Goal: Information Seeking & Learning: Check status

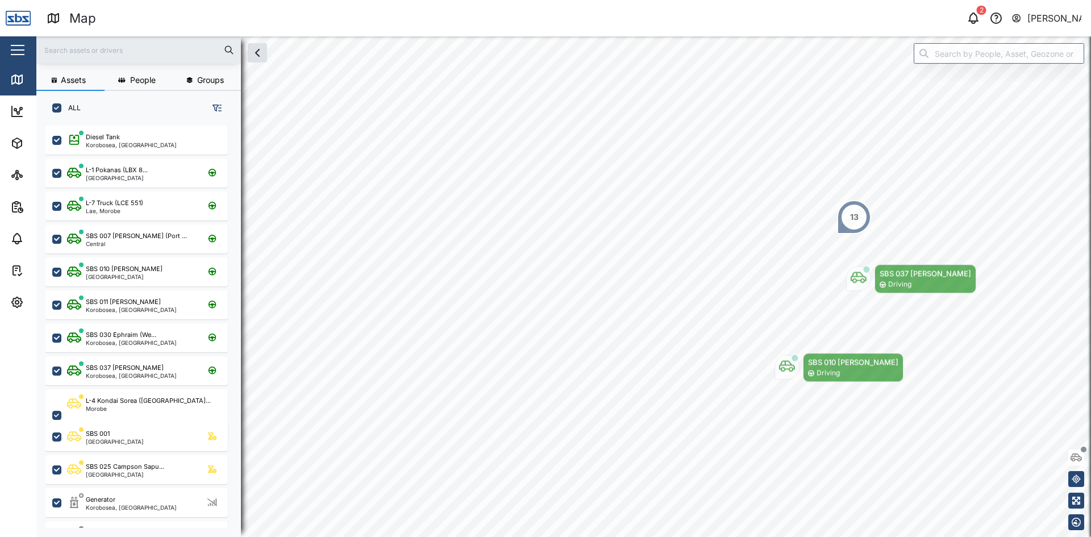
scroll to position [398, 178]
click at [107, 51] on input "text" at bounding box center [138, 49] width 191 height 17
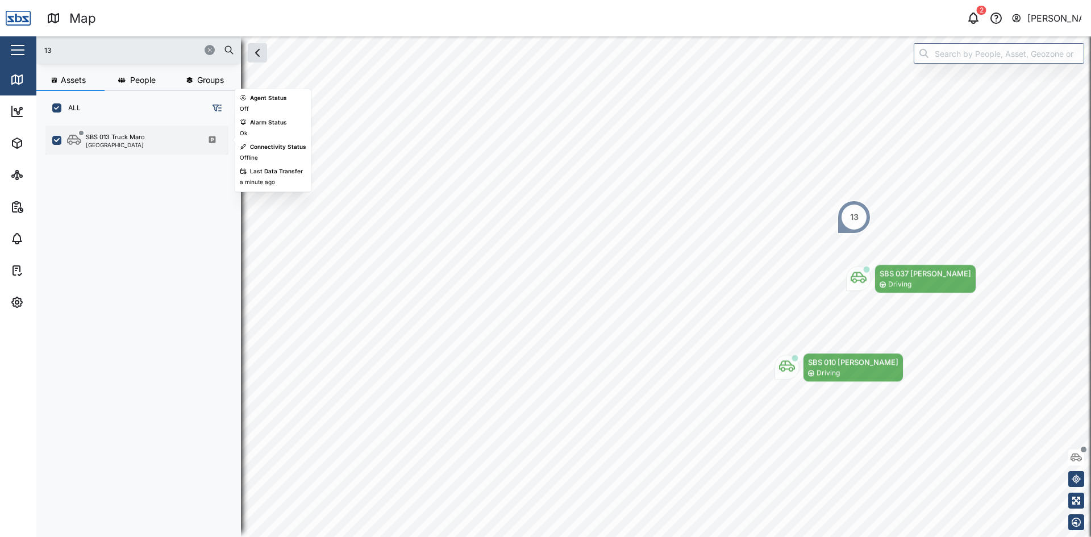
click at [112, 143] on div "[GEOGRAPHIC_DATA]" at bounding box center [115, 145] width 59 height 6
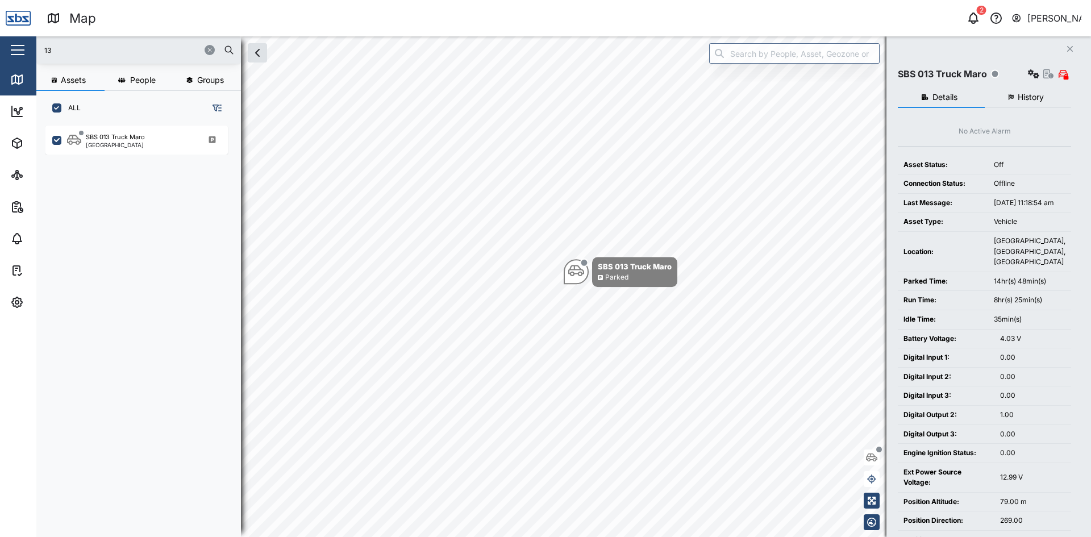
click at [64, 52] on input "13" at bounding box center [138, 49] width 191 height 17
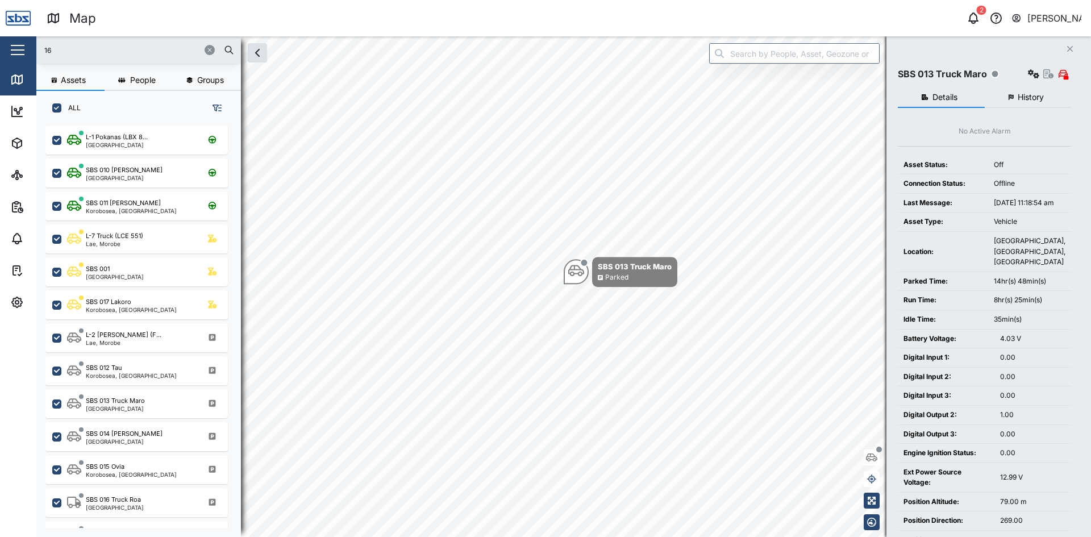
type input "16"
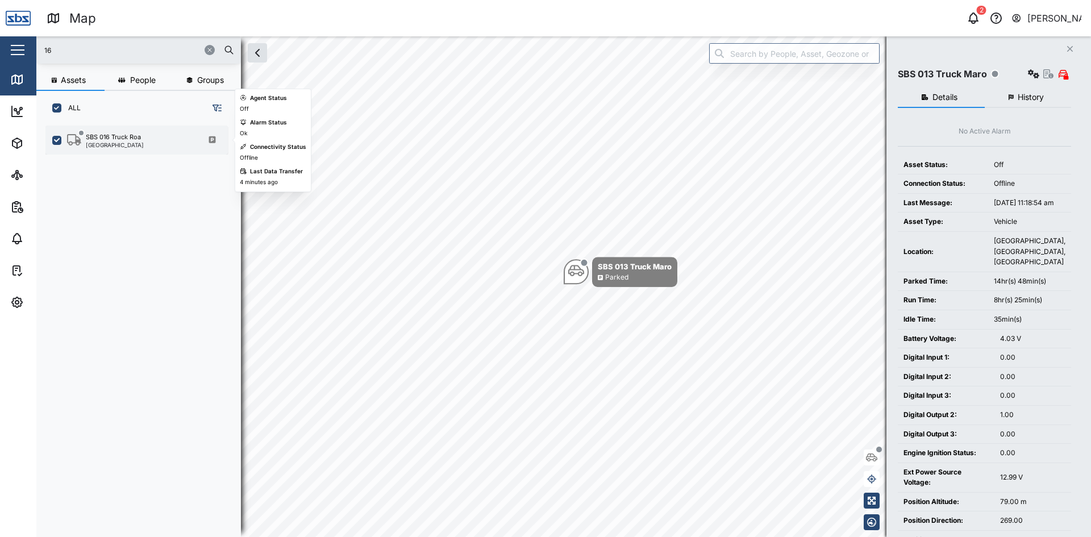
click at [122, 143] on div "[GEOGRAPHIC_DATA]" at bounding box center [115, 145] width 58 height 6
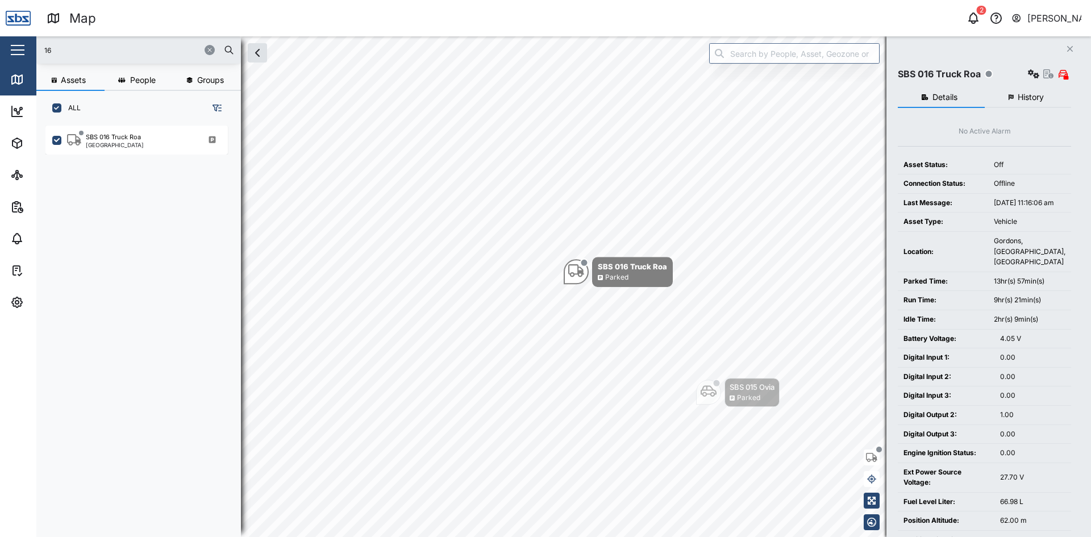
click at [209, 48] on icon "button" at bounding box center [209, 50] width 7 height 7
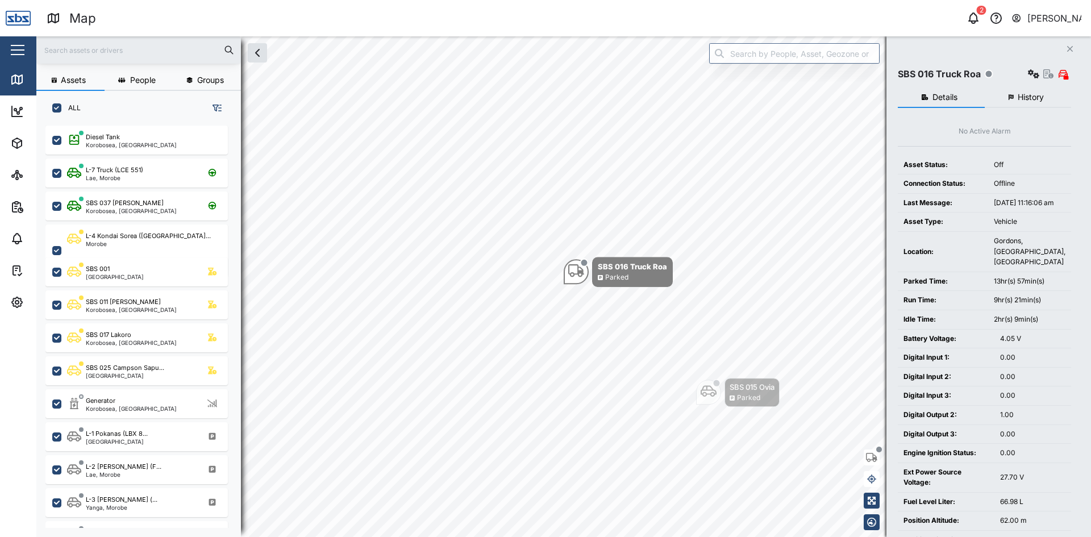
click at [1072, 47] on icon "Close" at bounding box center [1069, 48] width 7 height 9
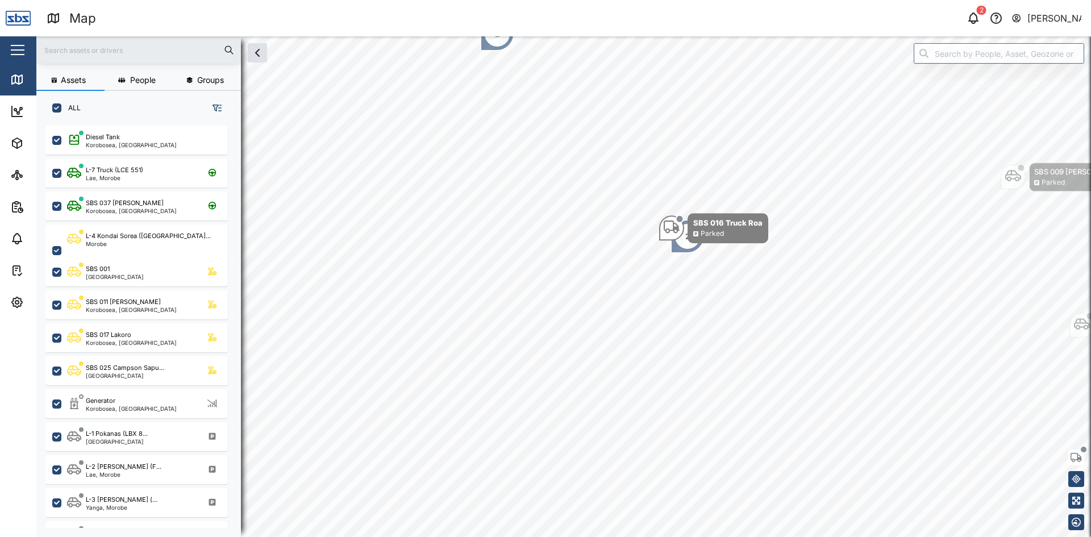
click at [105, 53] on input "text" at bounding box center [138, 49] width 191 height 17
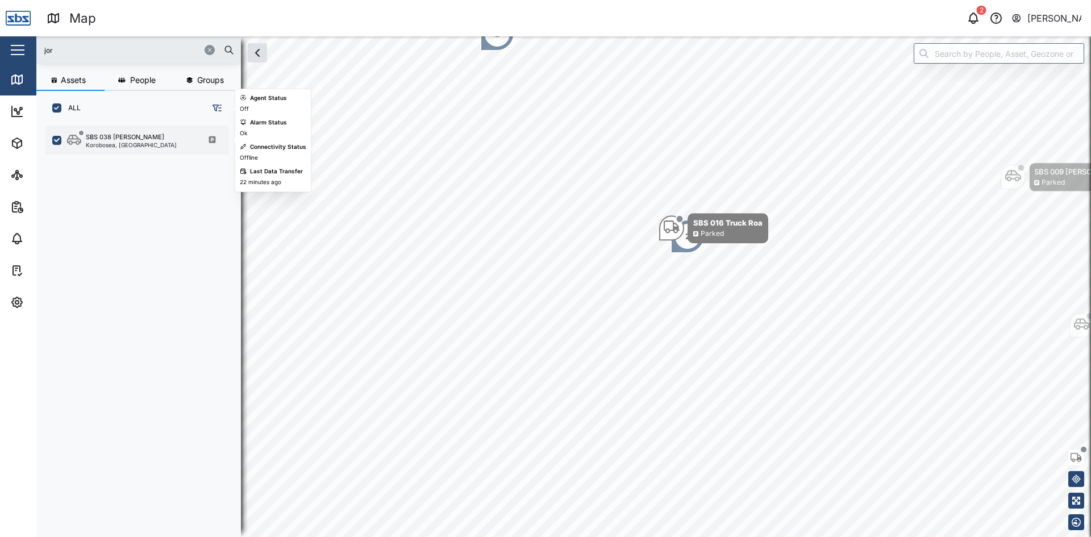
click at [129, 142] on div "Korobosea, [GEOGRAPHIC_DATA]" at bounding box center [131, 145] width 91 height 6
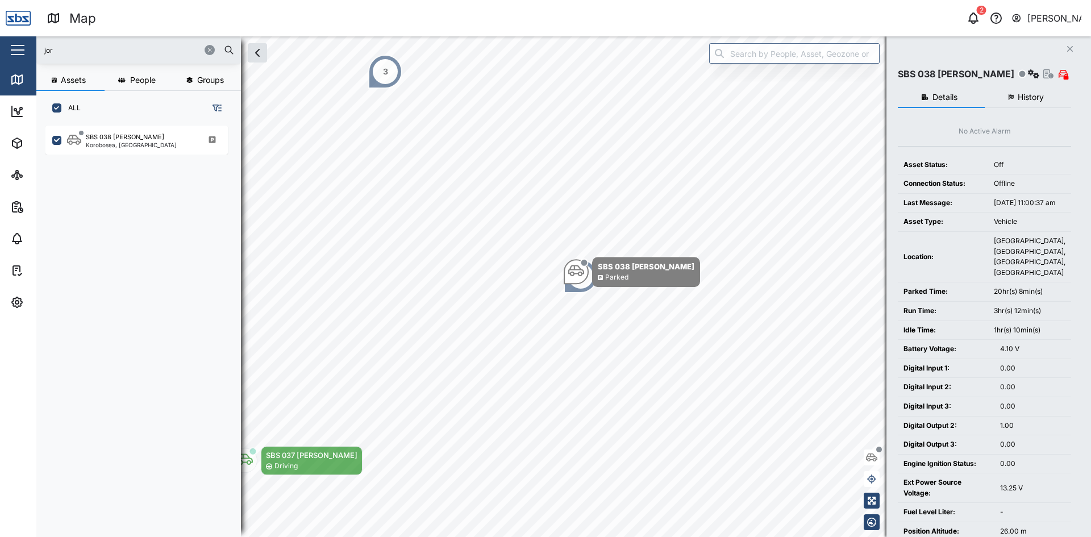
drag, startPoint x: 61, startPoint y: 54, endPoint x: 20, endPoint y: 49, distance: 40.7
click at [20, 49] on div "Map 2 [PERSON_NAME] Close Map Dashboard Assets ATS Camera Generator Personnel T…" at bounding box center [545, 268] width 1091 height 537
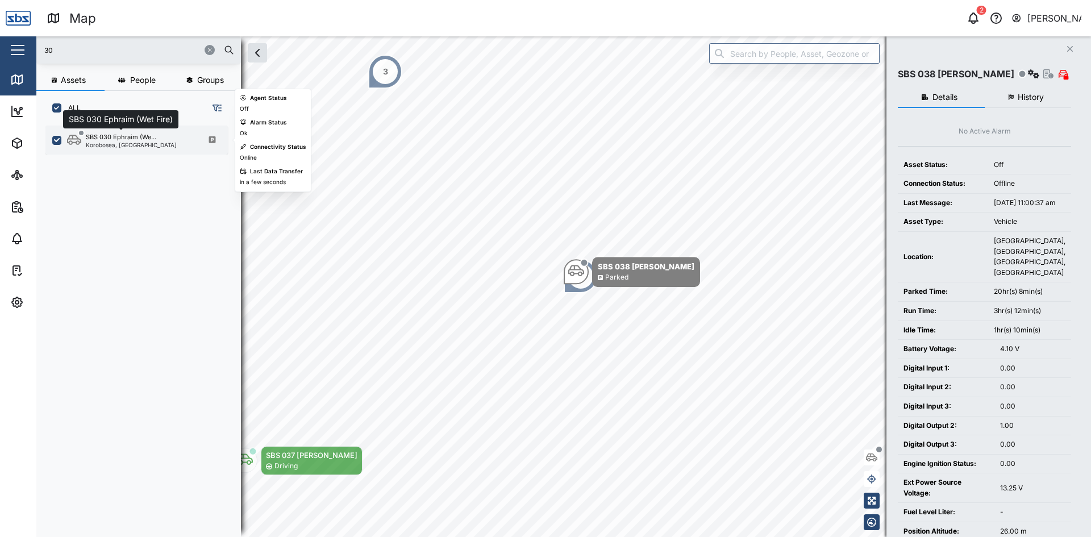
type input "30"
click at [99, 139] on div "SBS 030 Ephraim (We..." at bounding box center [121, 137] width 70 height 10
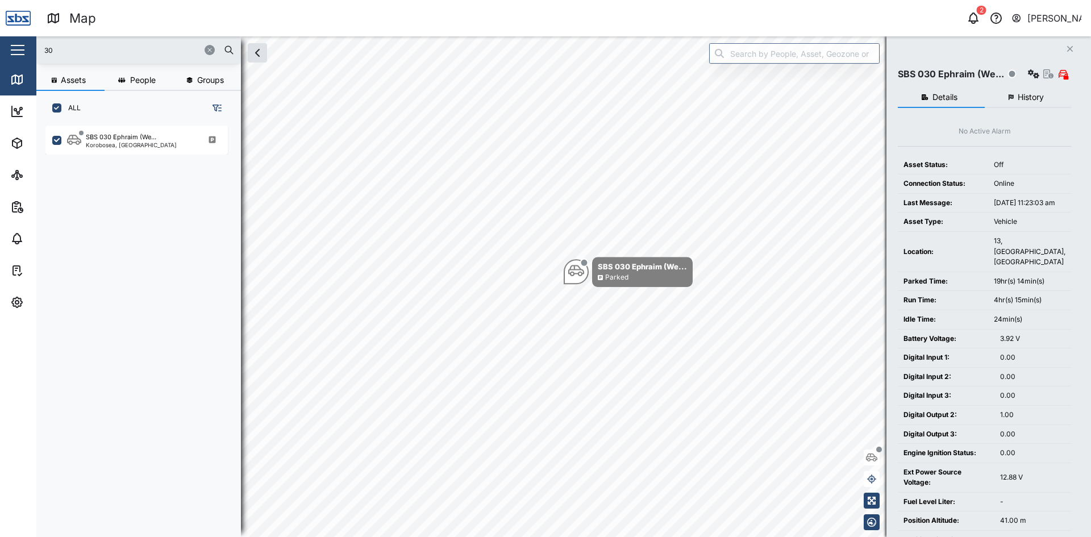
click at [1070, 46] on icon "Close" at bounding box center [1069, 48] width 7 height 9
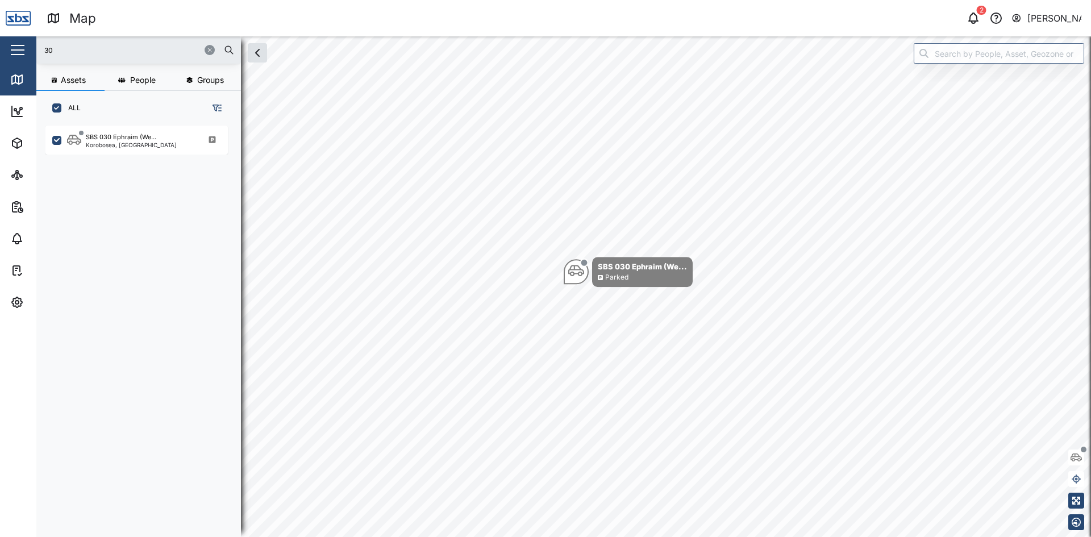
click at [208, 52] on icon "button" at bounding box center [209, 50] width 7 height 7
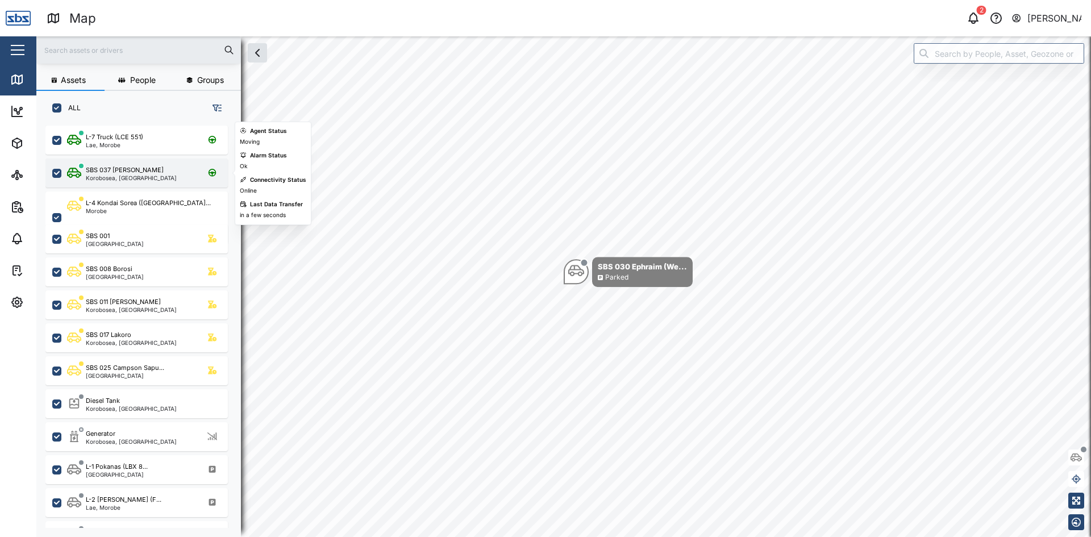
click at [136, 180] on div "Korobosea, [GEOGRAPHIC_DATA]" at bounding box center [131, 178] width 91 height 6
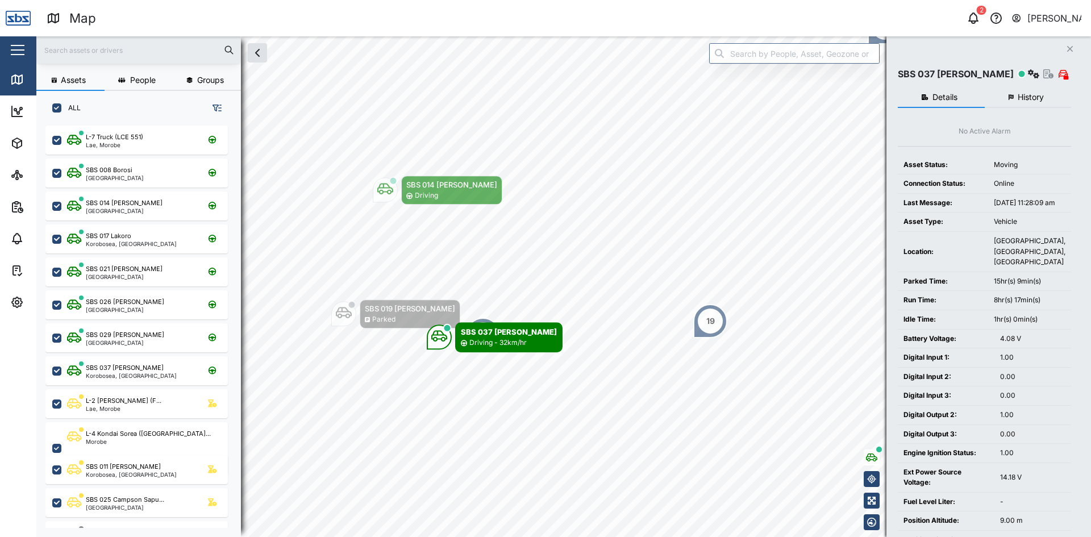
click at [1071, 49] on icon "Close" at bounding box center [1069, 48] width 7 height 9
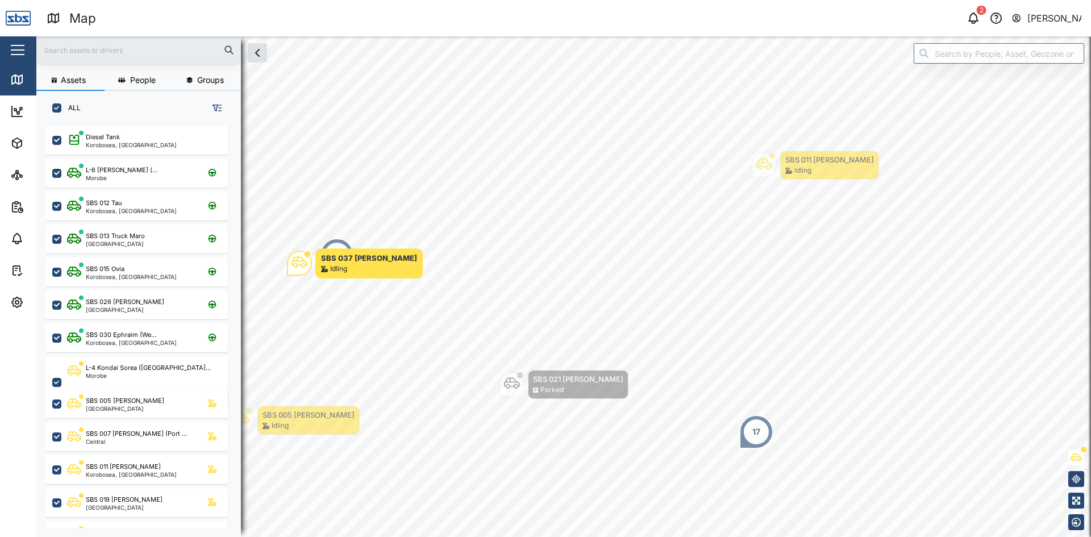
click at [753, 436] on div "17" at bounding box center [756, 431] width 8 height 12
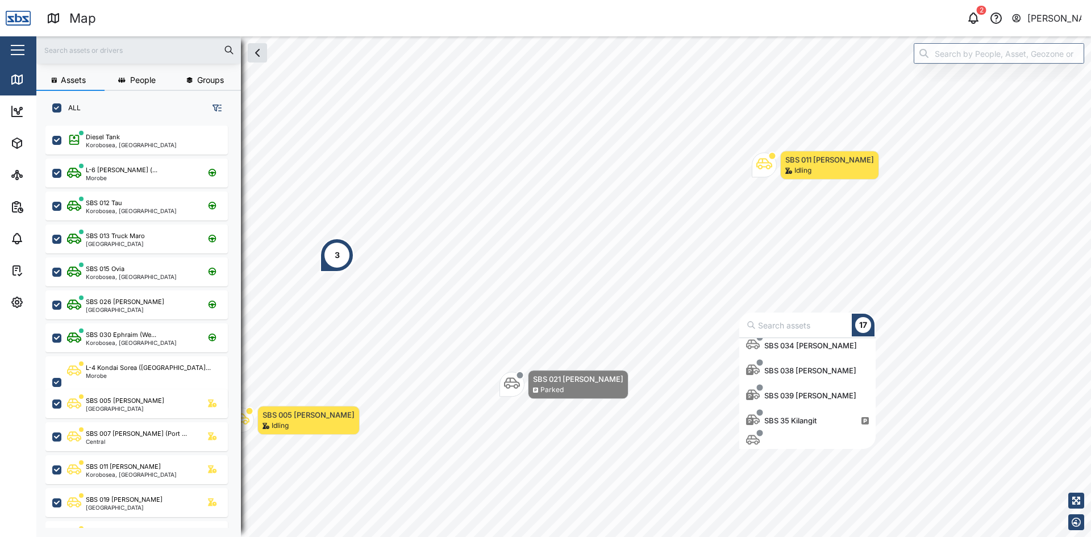
scroll to position [314, 0]
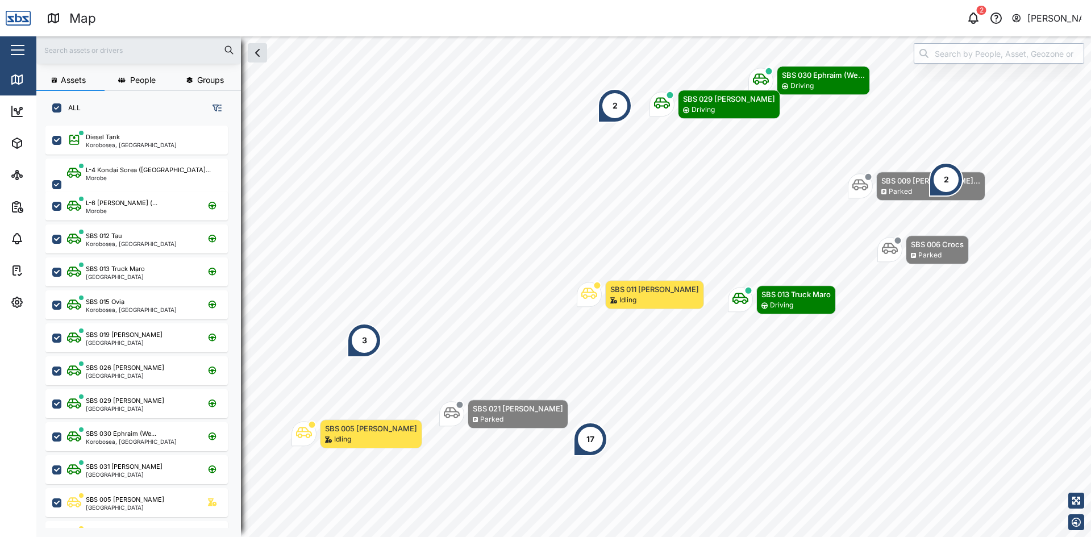
click at [953, 53] on input "search" at bounding box center [998, 53] width 170 height 20
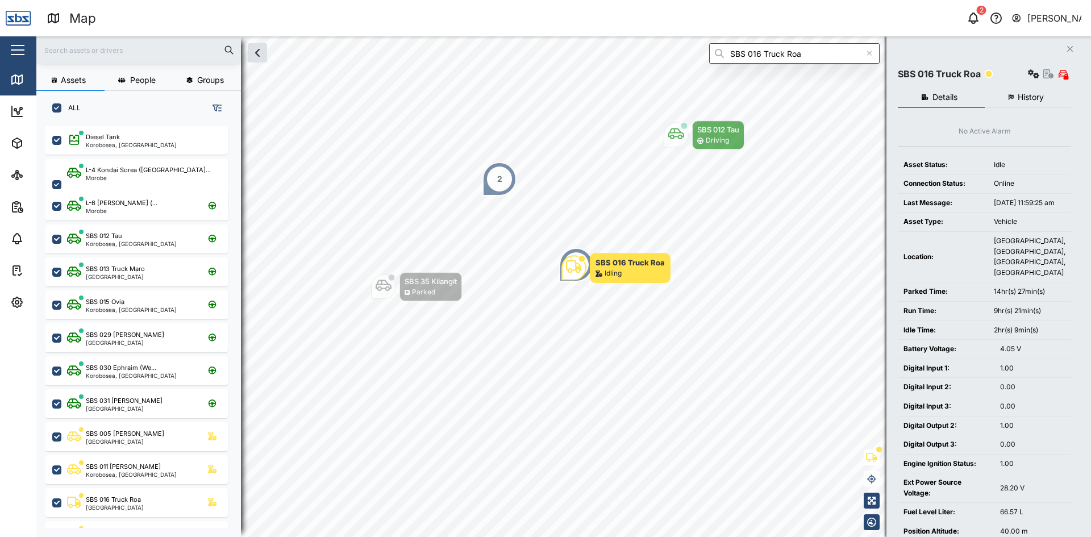
click at [1068, 48] on icon "button" at bounding box center [1070, 49] width 6 height 6
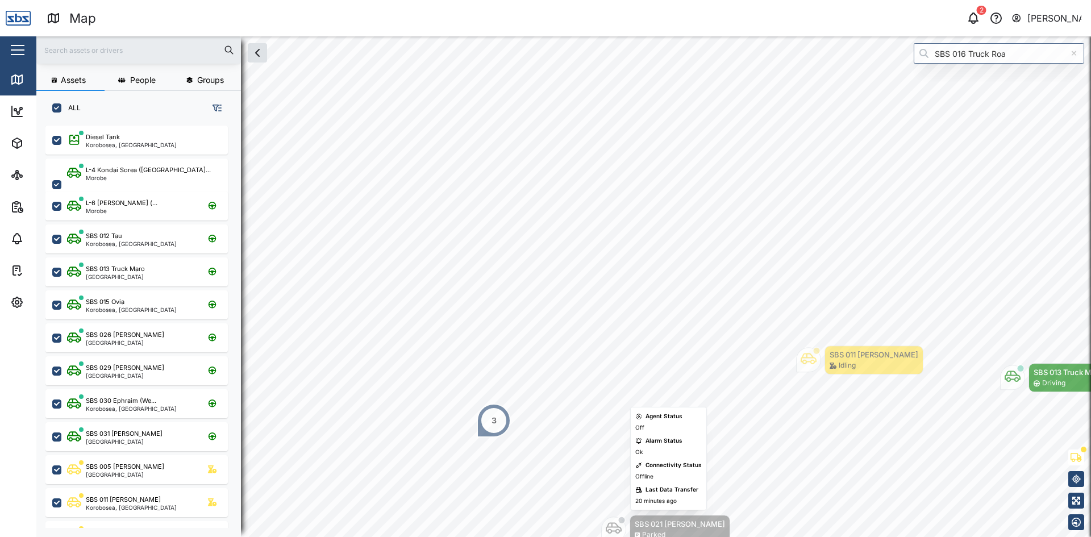
click at [634, 461] on body "Map 2 [PERSON_NAME] Close Map Dashboard Assets ATS Camera Generator Personnel T…" at bounding box center [545, 268] width 1091 height 537
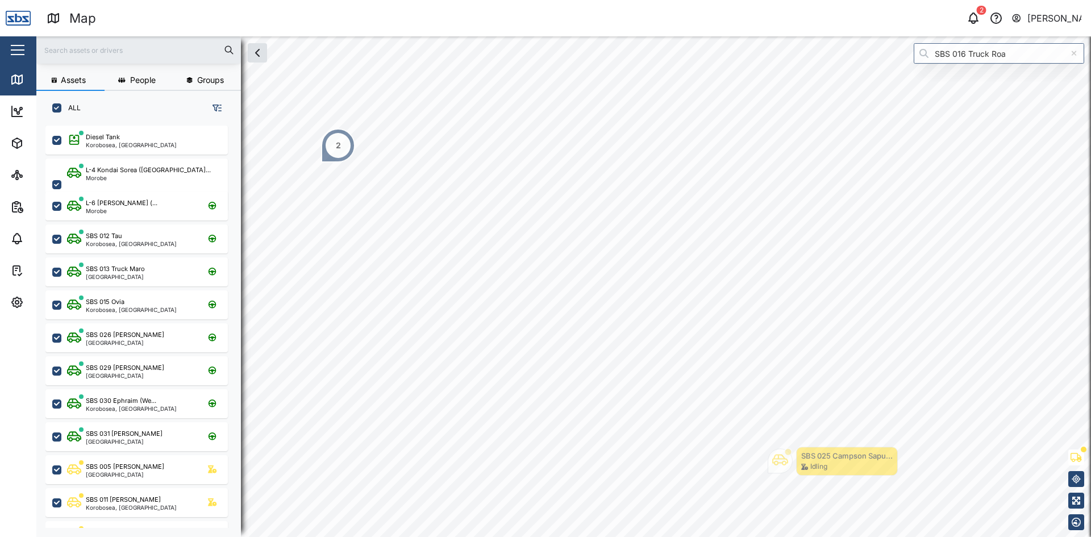
click at [324, 145] on div "2" at bounding box center [338, 145] width 34 height 34
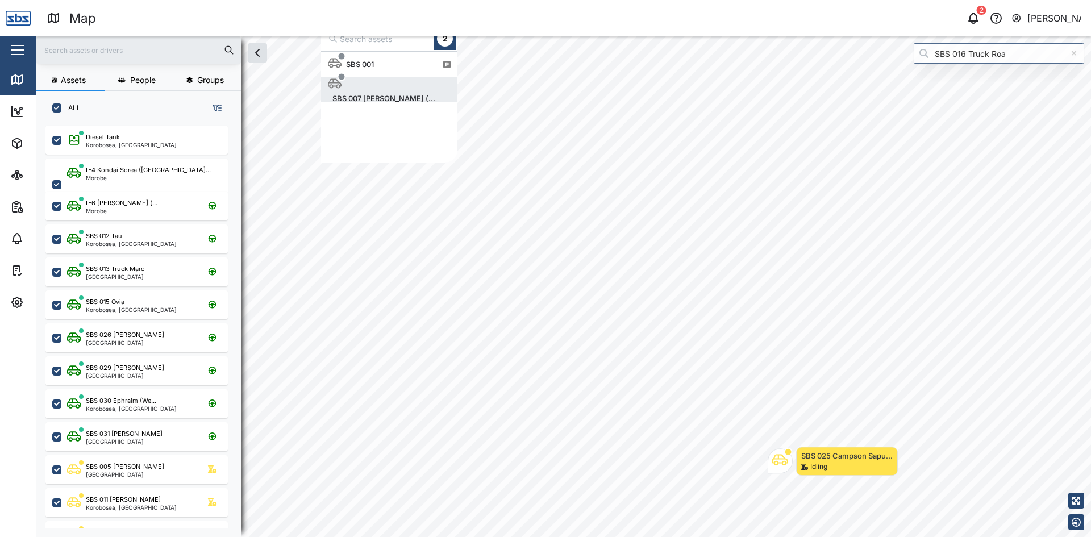
scroll to position [102, 128]
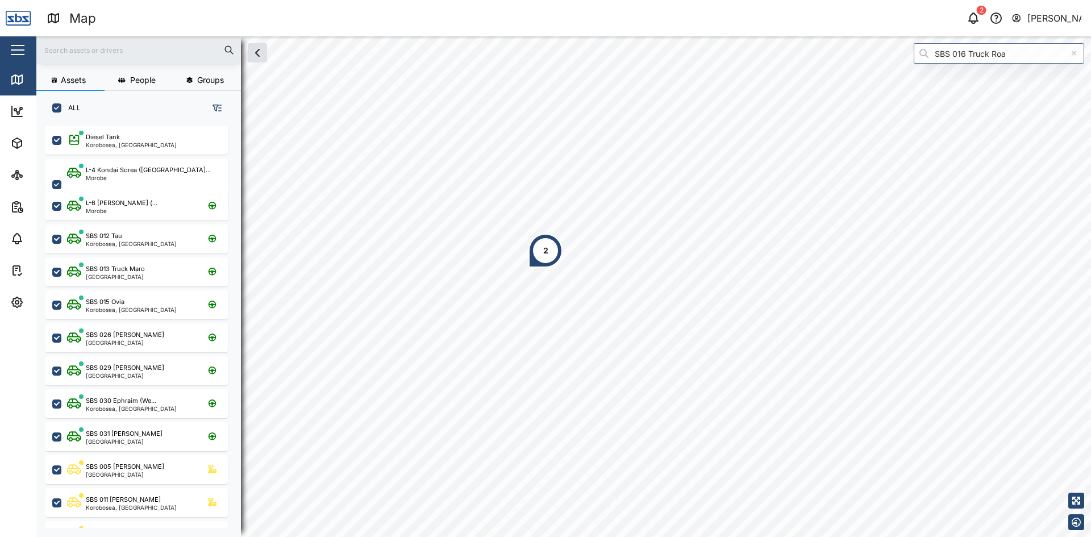
click at [542, 255] on div "2" at bounding box center [545, 250] width 34 height 34
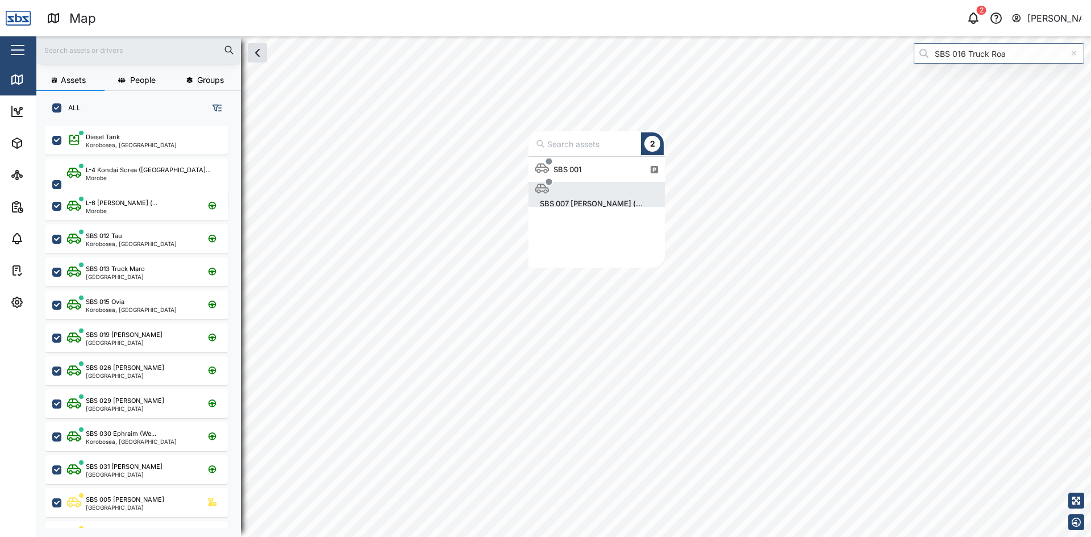
scroll to position [102, 128]
click at [579, 174] on div "SBS 001" at bounding box center [567, 169] width 37 height 11
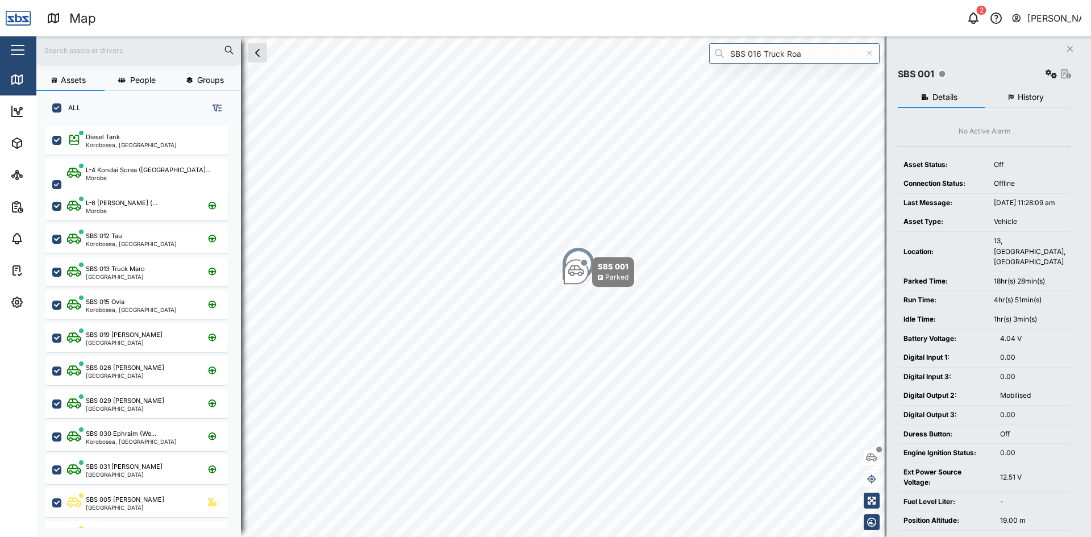
click at [1017, 95] on span "History" at bounding box center [1030, 97] width 26 height 8
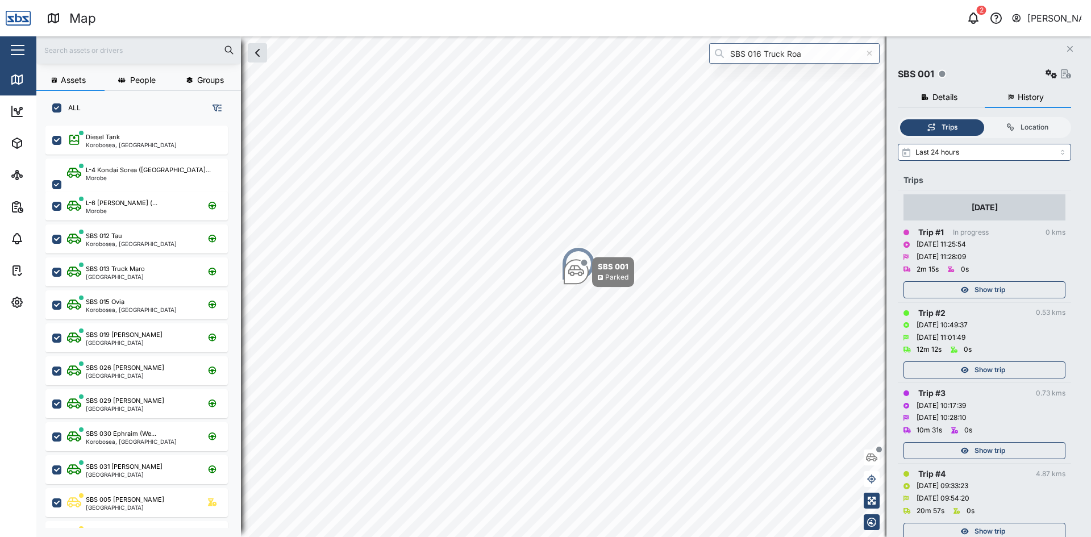
click at [1013, 369] on div "Show trip" at bounding box center [983, 370] width 148 height 16
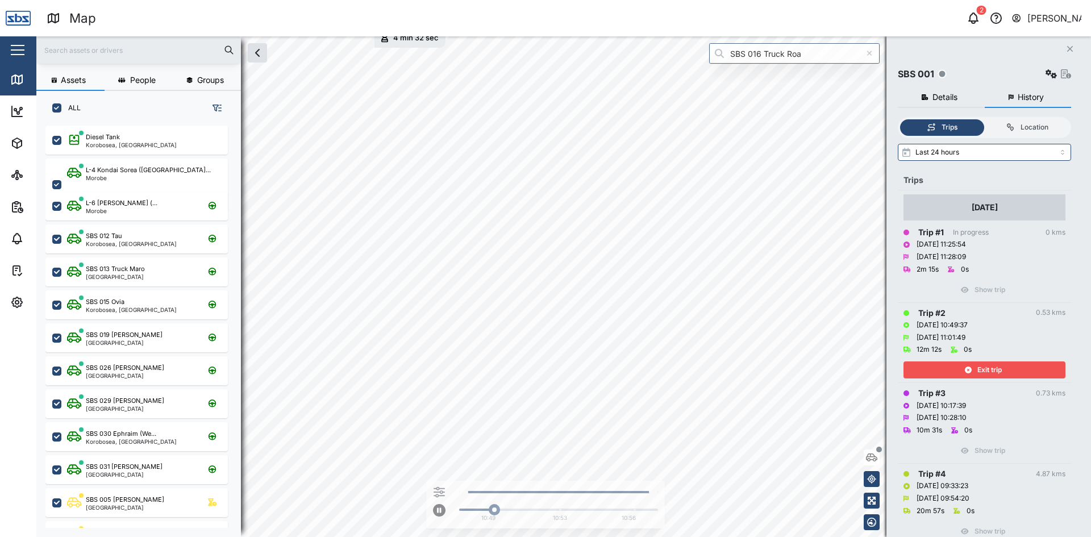
click at [1013, 369] on div "Exit trip" at bounding box center [983, 370] width 148 height 16
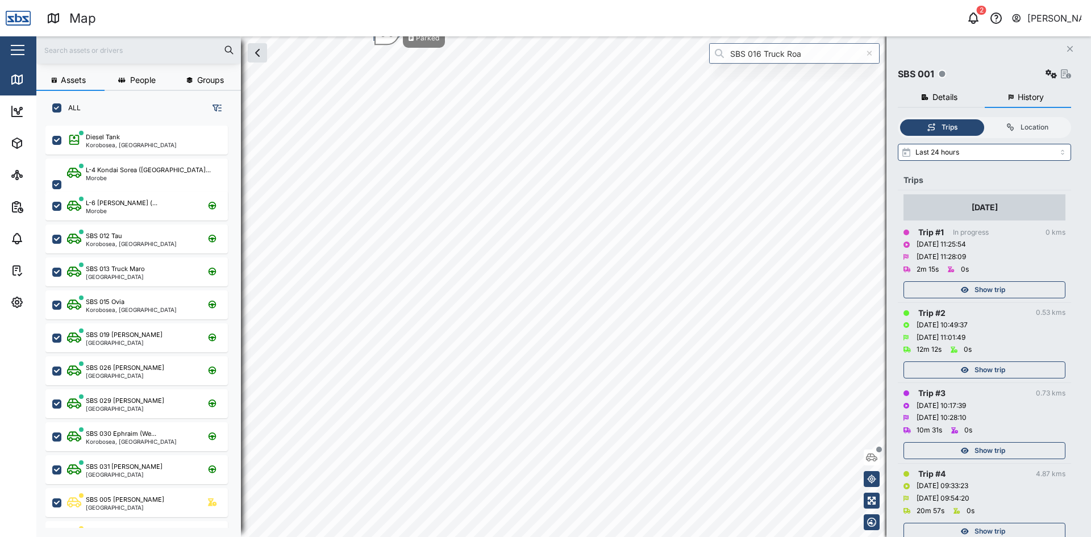
click at [981, 446] on span "Show trip" at bounding box center [989, 451] width 31 height 16
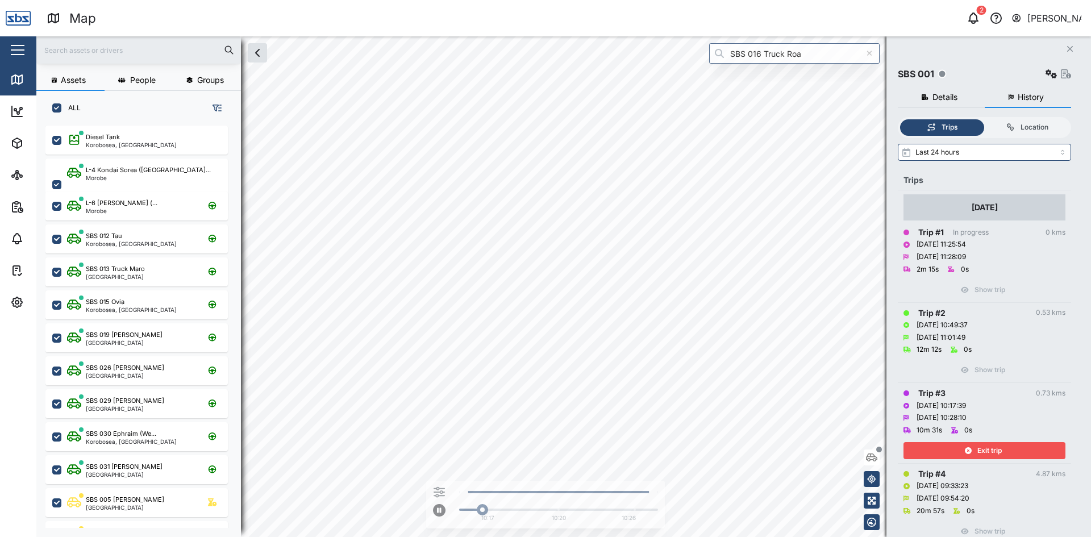
click at [981, 446] on span "Exit trip" at bounding box center [989, 451] width 24 height 16
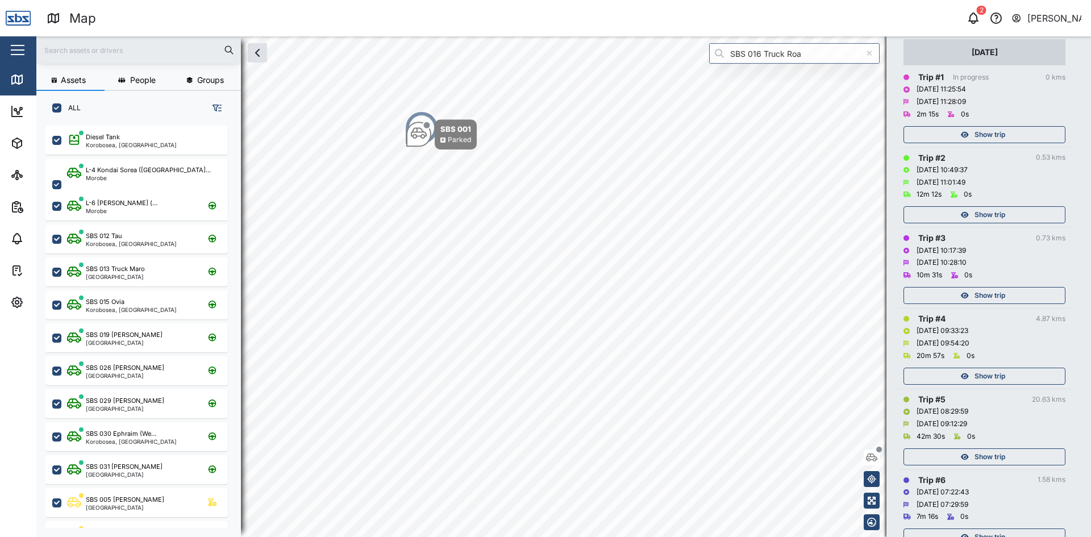
scroll to position [170, 0]
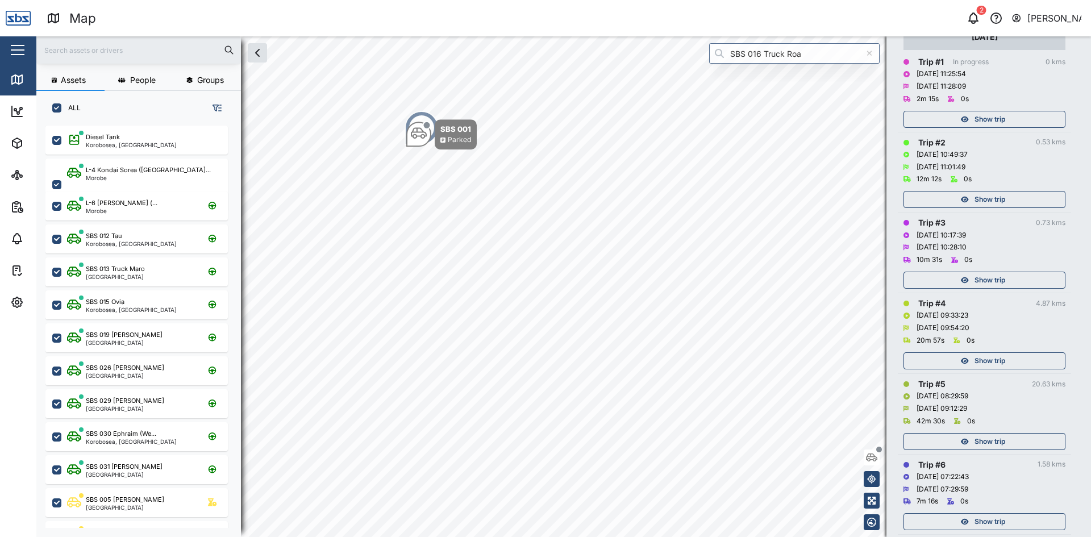
click at [984, 362] on span "Show trip" at bounding box center [989, 361] width 31 height 16
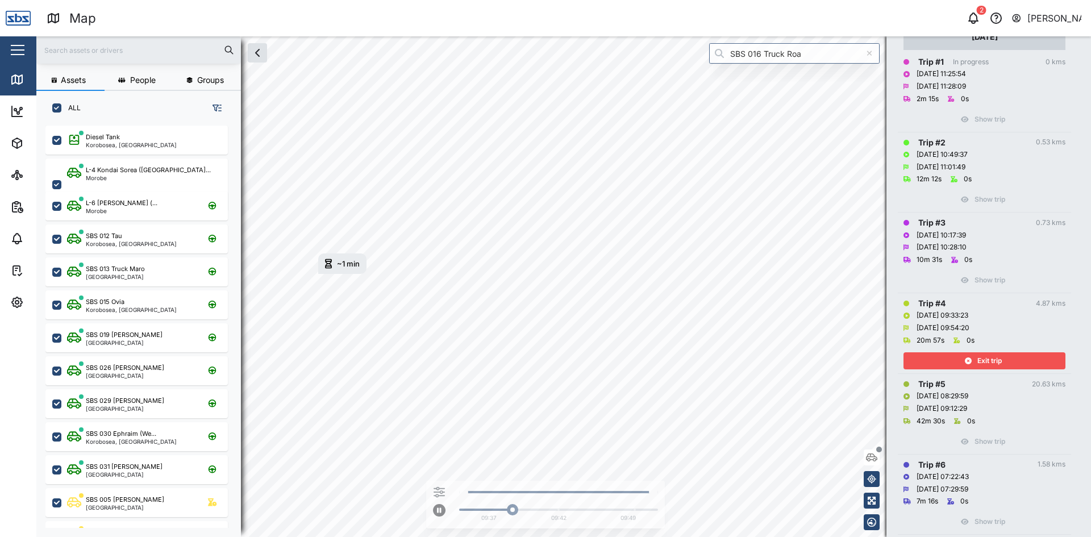
click at [984, 362] on span "Exit trip" at bounding box center [989, 361] width 24 height 16
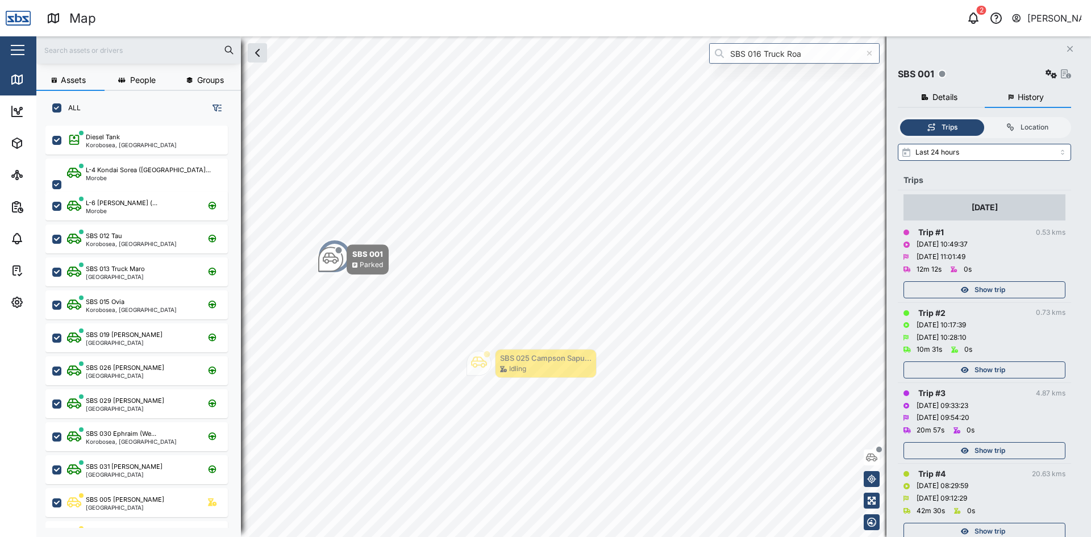
click at [1074, 52] on button "Close" at bounding box center [1070, 49] width 16 height 16
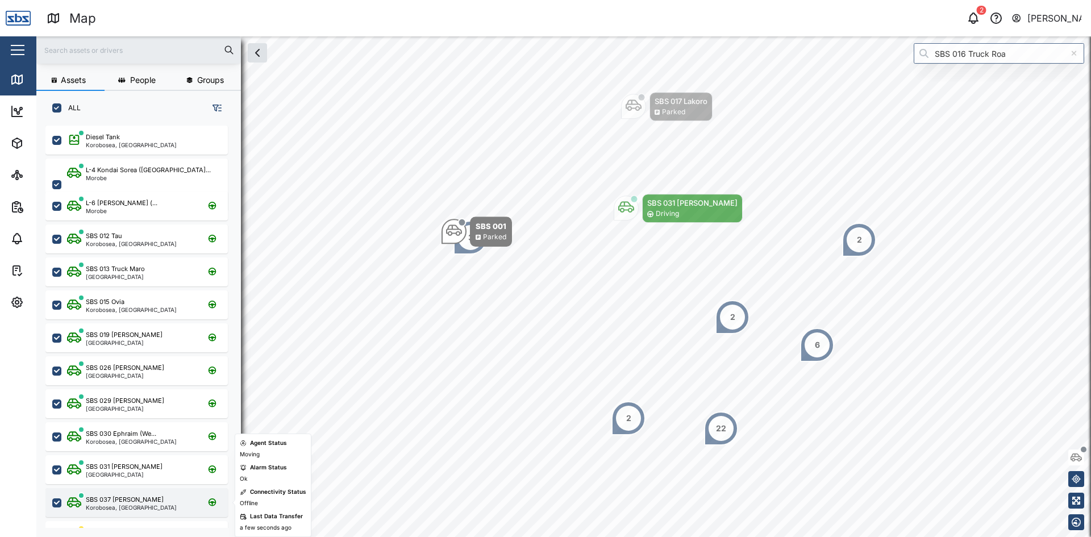
click at [124, 502] on div "SBS 037 [PERSON_NAME]" at bounding box center [125, 500] width 78 height 10
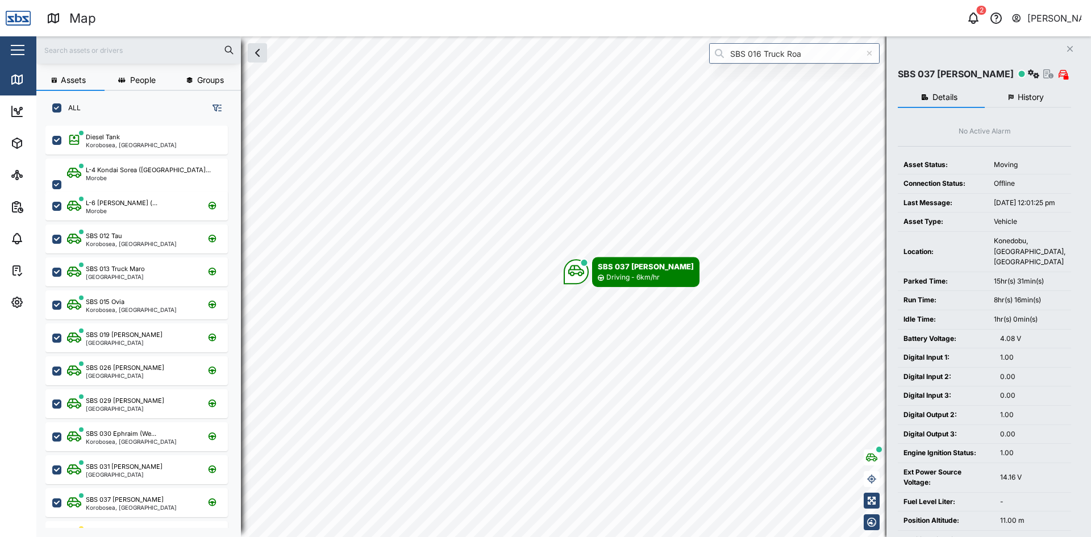
click at [1071, 46] on icon "Close" at bounding box center [1069, 48] width 7 height 9
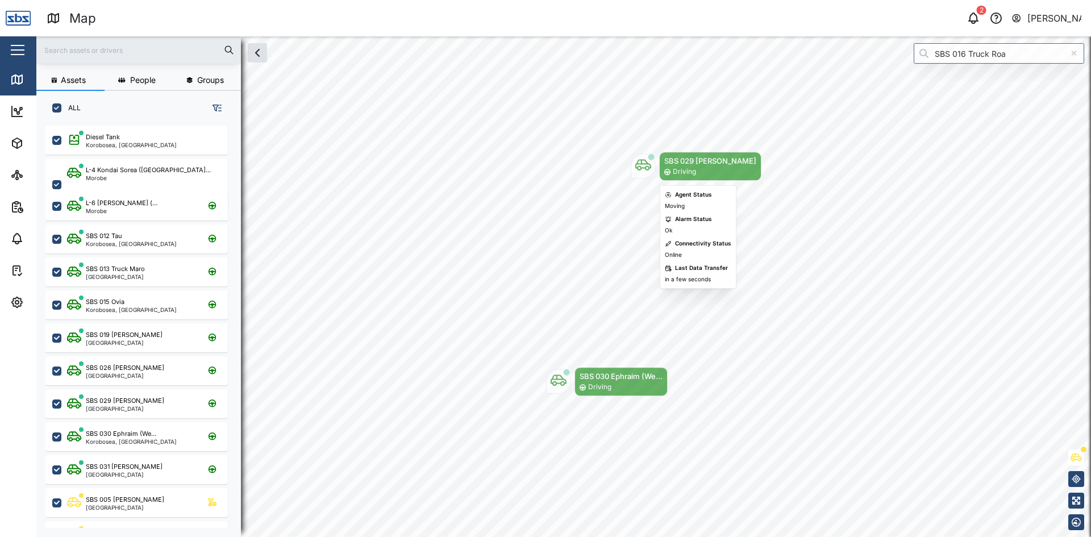
click at [642, 161] on icon "Map marker" at bounding box center [643, 165] width 16 height 16
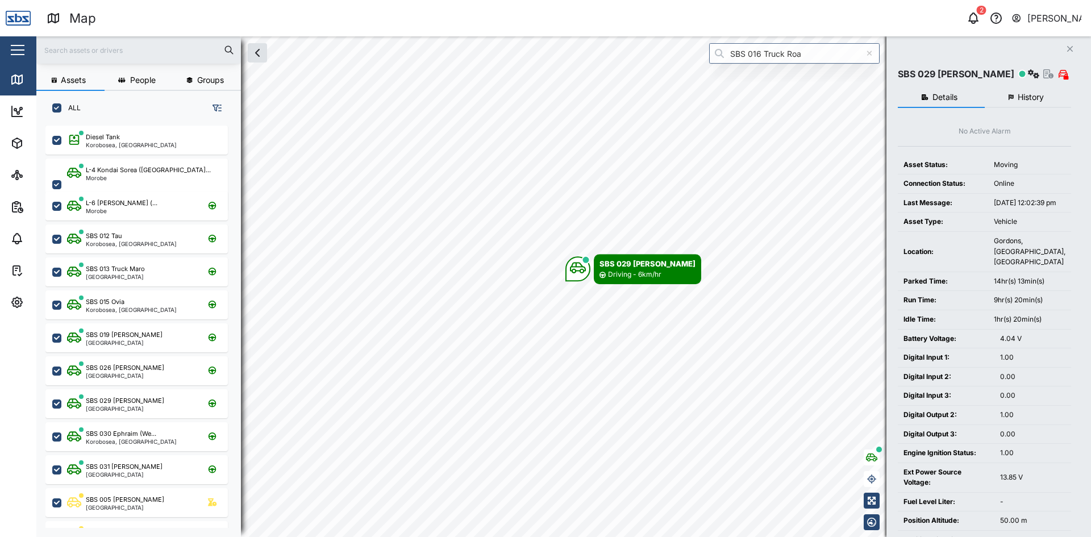
click at [1023, 94] on span "History" at bounding box center [1030, 97] width 26 height 8
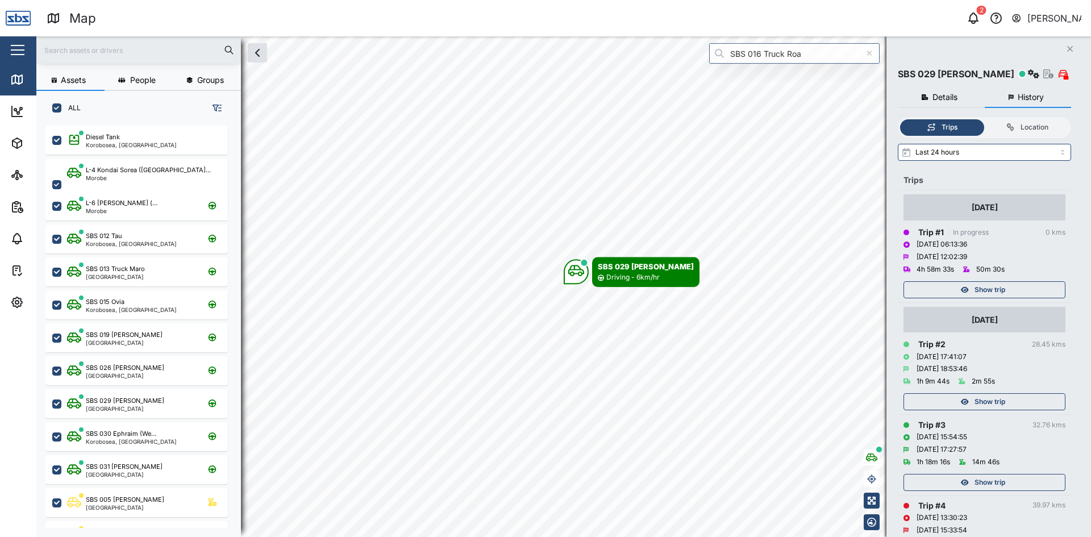
click at [976, 290] on span "Show trip" at bounding box center [989, 290] width 31 height 16
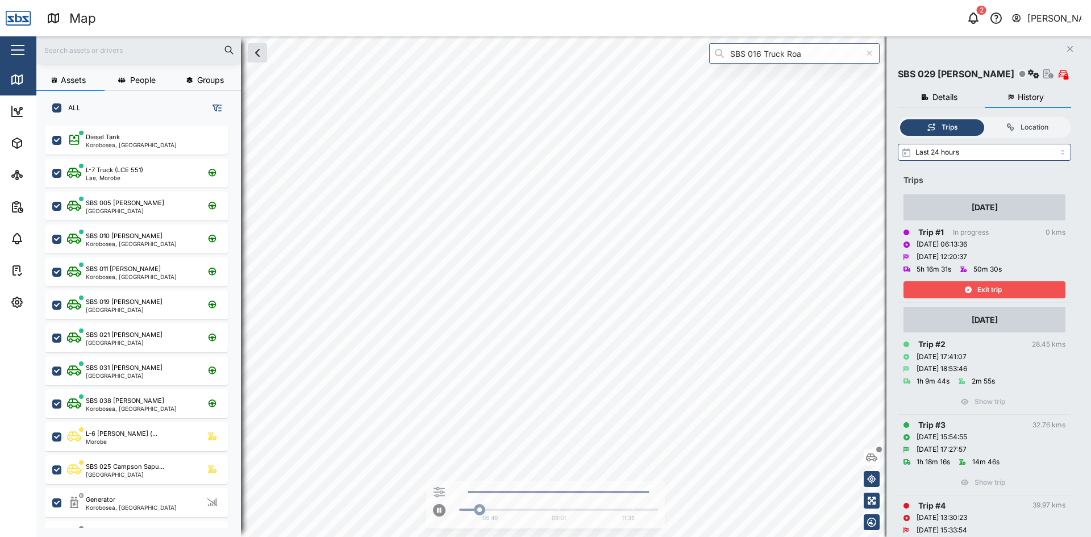
click at [1069, 49] on icon "button" at bounding box center [1070, 49] width 6 height 6
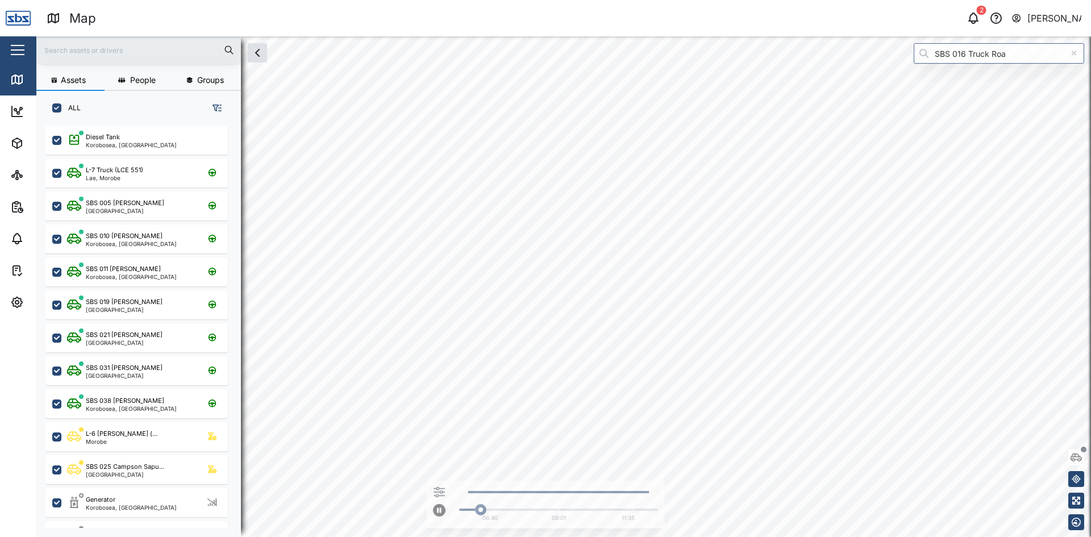
click at [78, 20] on div "Map" at bounding box center [82, 19] width 27 height 20
click at [20, 75] on icon at bounding box center [17, 80] width 14 height 14
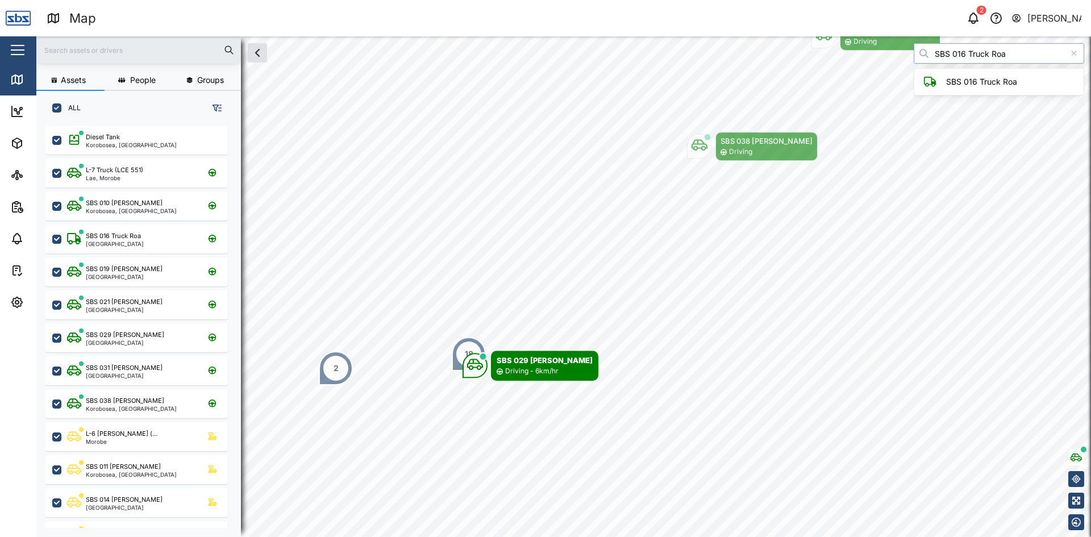
click at [698, 42] on div "Assets People Groups ALL Diesel Tank Korobosea, [GEOGRAPHIC_DATA] L-7 Truck (LC…" at bounding box center [563, 286] width 1054 height 500
type input "SBS 037 [PERSON_NAME]"
